Goal: Task Accomplishment & Management: Complete application form

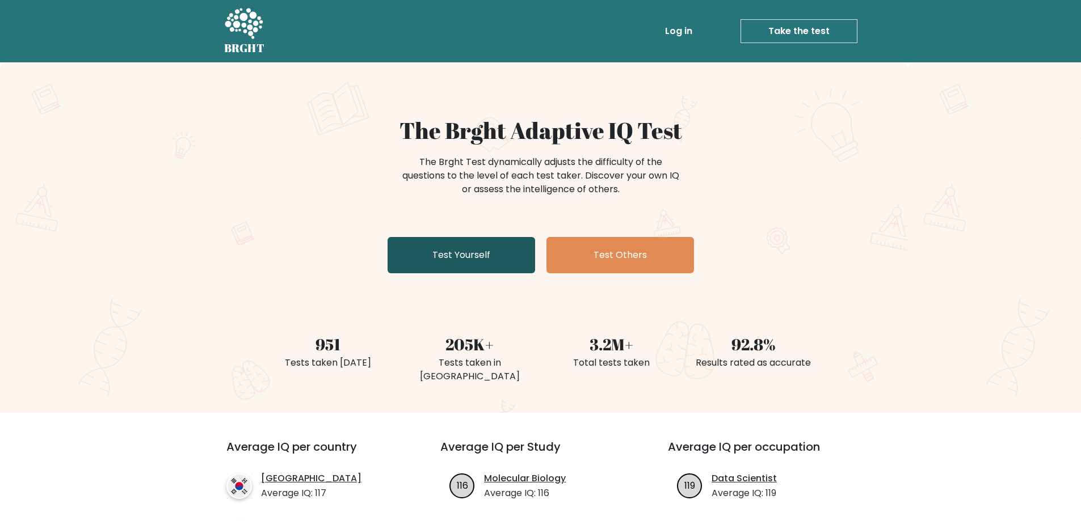
click at [465, 256] on link "Test Yourself" at bounding box center [462, 255] width 148 height 36
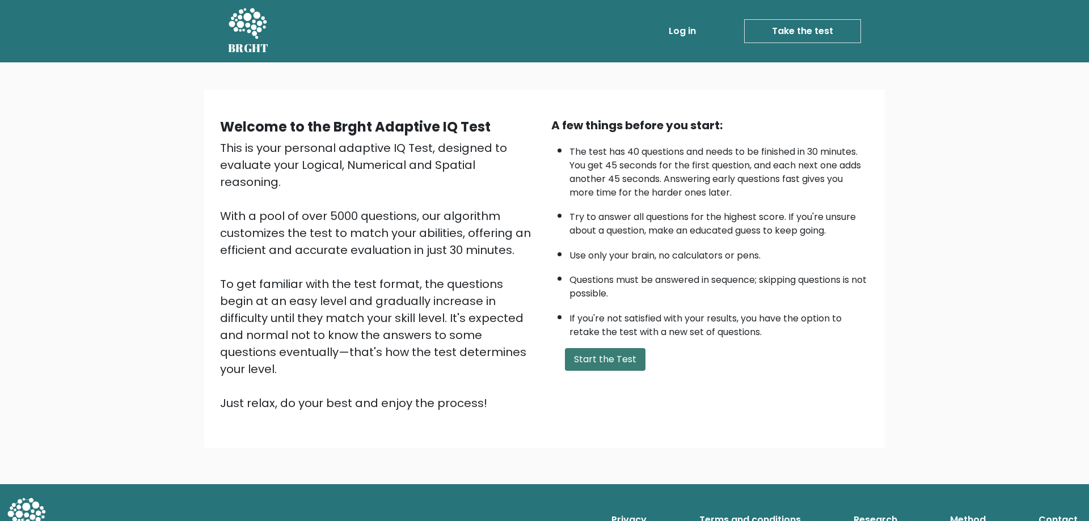
drag, startPoint x: 594, startPoint y: 358, endPoint x: 609, endPoint y: 357, distance: 14.8
click at [597, 358] on button "Start the Test" at bounding box center [605, 359] width 81 height 23
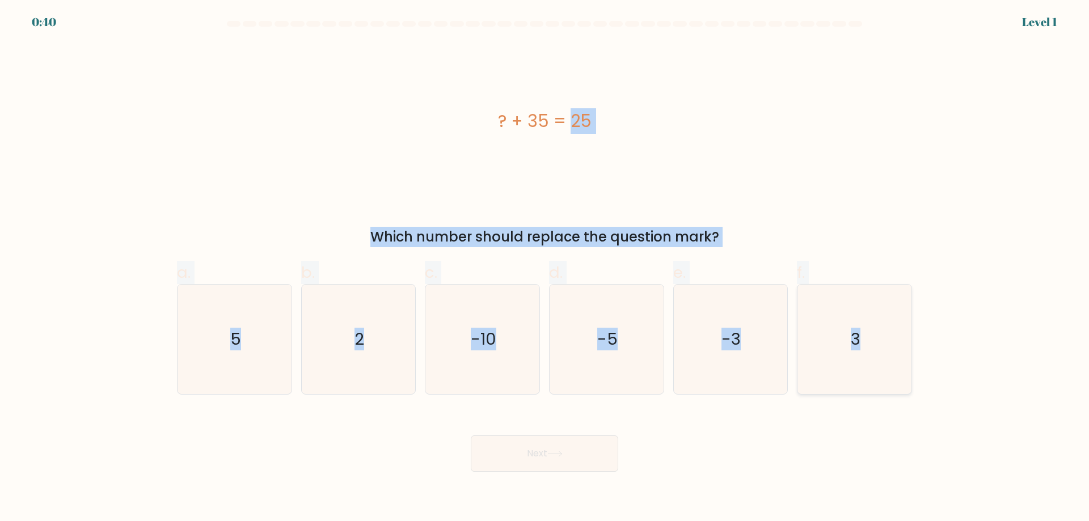
drag, startPoint x: 429, startPoint y: 105, endPoint x: 868, endPoint y: 367, distance: 511.0
click at [868, 367] on form "a. 5" at bounding box center [544, 246] width 1089 height 451
copy form "? + 35 = 25 Which number should replace the question mark? a. 5 b. 2 c. -10 d. …"
click at [492, 350] on text "-10" at bounding box center [484, 339] width 26 height 23
click at [545, 268] on input "c. -10" at bounding box center [545, 264] width 1 height 7
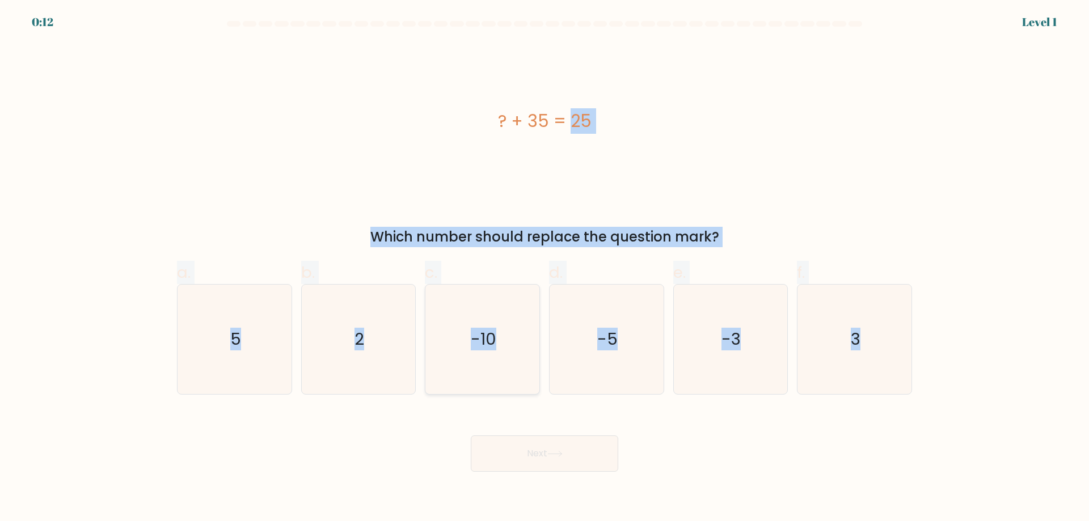
radio input "true"
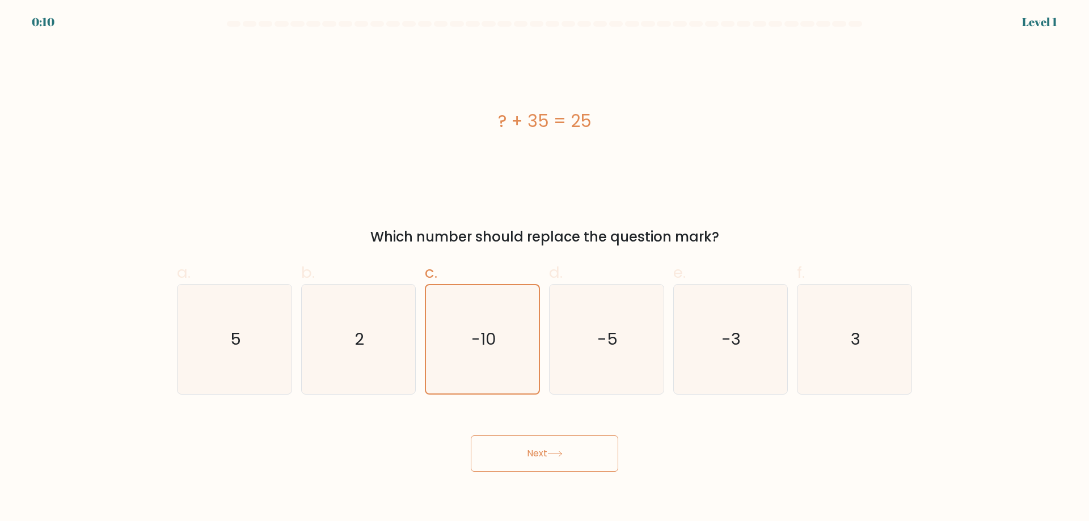
click at [527, 457] on button "Next" at bounding box center [545, 454] width 148 height 36
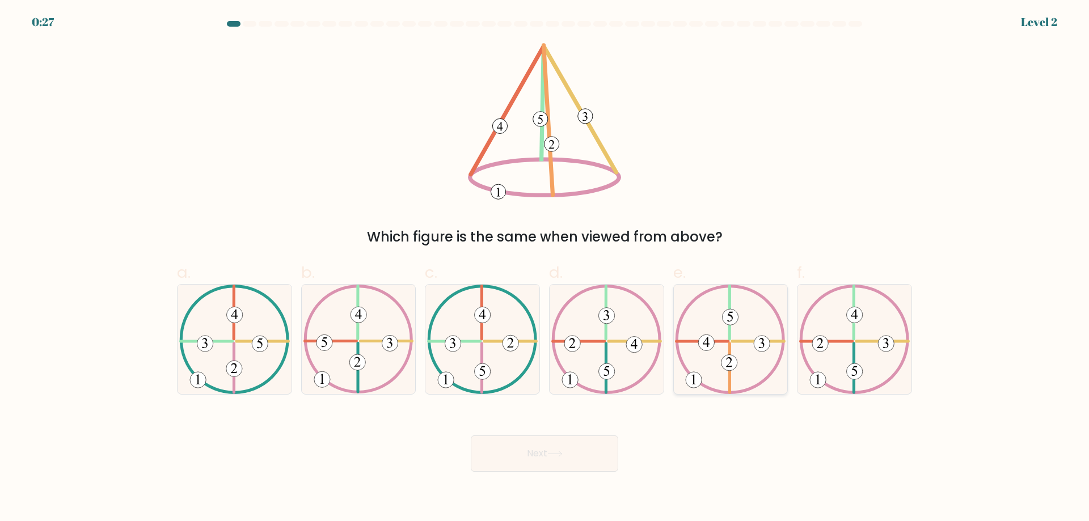
click at [744, 347] on icon at bounding box center [730, 340] width 111 height 110
click at [545, 268] on input "e." at bounding box center [545, 264] width 1 height 7
radio input "true"
click at [557, 456] on icon at bounding box center [555, 454] width 15 height 6
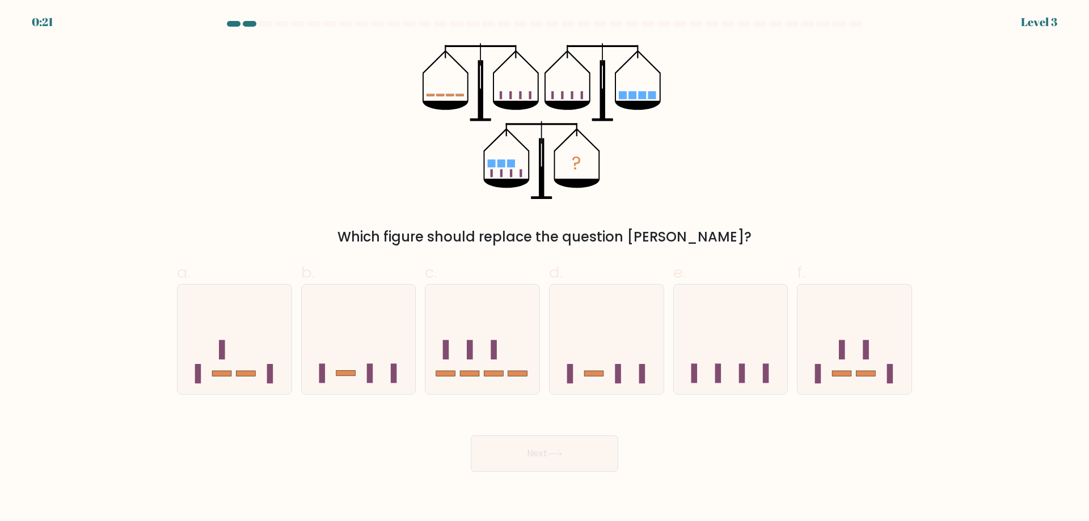
click at [900, 106] on div "? Which figure should replace the question mark?" at bounding box center [544, 145] width 749 height 204
click at [705, 329] on icon at bounding box center [731, 339] width 114 height 94
click at [545, 268] on input "e." at bounding box center [545, 264] width 1 height 7
radio input "true"
click at [528, 454] on button "Next" at bounding box center [545, 454] width 148 height 36
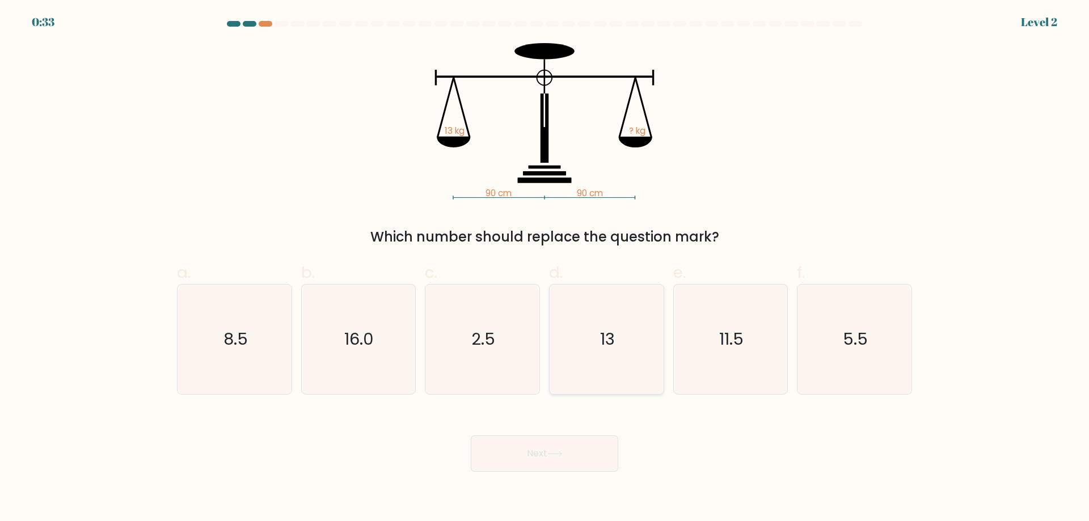
click at [615, 348] on text "13" at bounding box center [607, 339] width 15 height 23
click at [545, 268] on input "d. 13" at bounding box center [545, 264] width 1 height 7
radio input "true"
click at [557, 456] on icon at bounding box center [555, 454] width 15 height 6
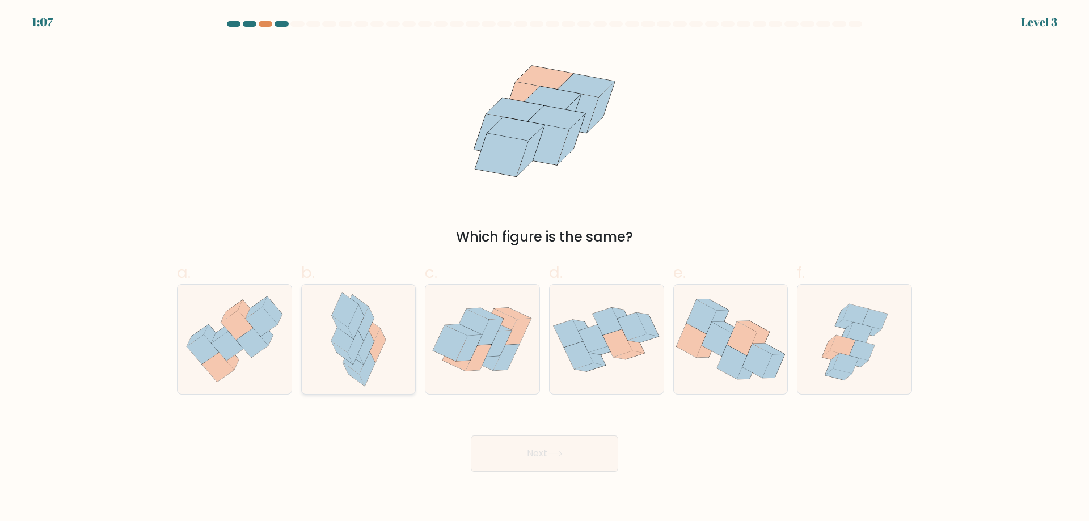
click at [378, 354] on icon at bounding box center [378, 346] width 16 height 35
click at [545, 268] on input "b." at bounding box center [545, 264] width 1 height 7
radio input "true"
click at [524, 456] on button "Next" at bounding box center [545, 454] width 148 height 36
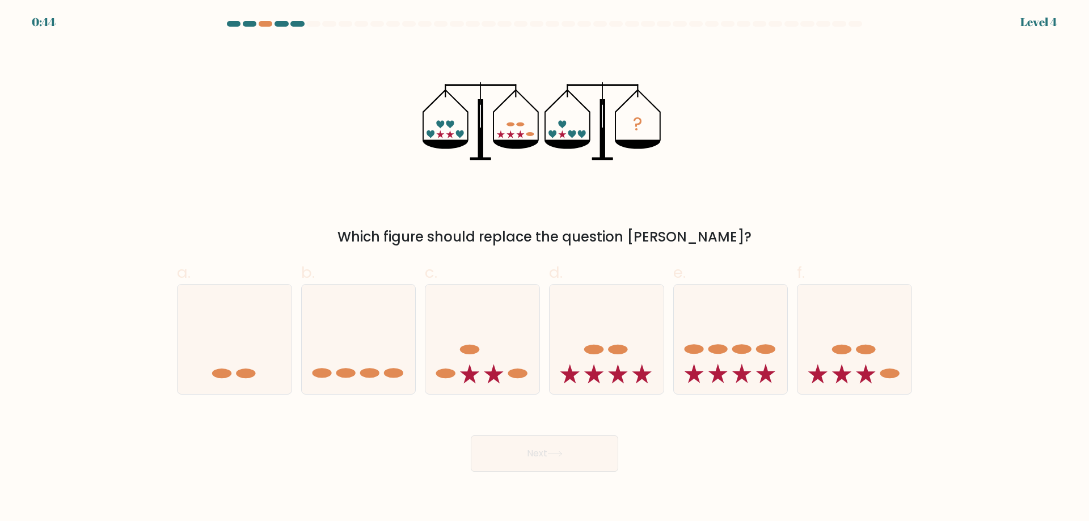
click at [903, 201] on div "? Which figure should replace the question mark?" at bounding box center [544, 145] width 749 height 204
